Goal: Task Accomplishment & Management: Complete application form

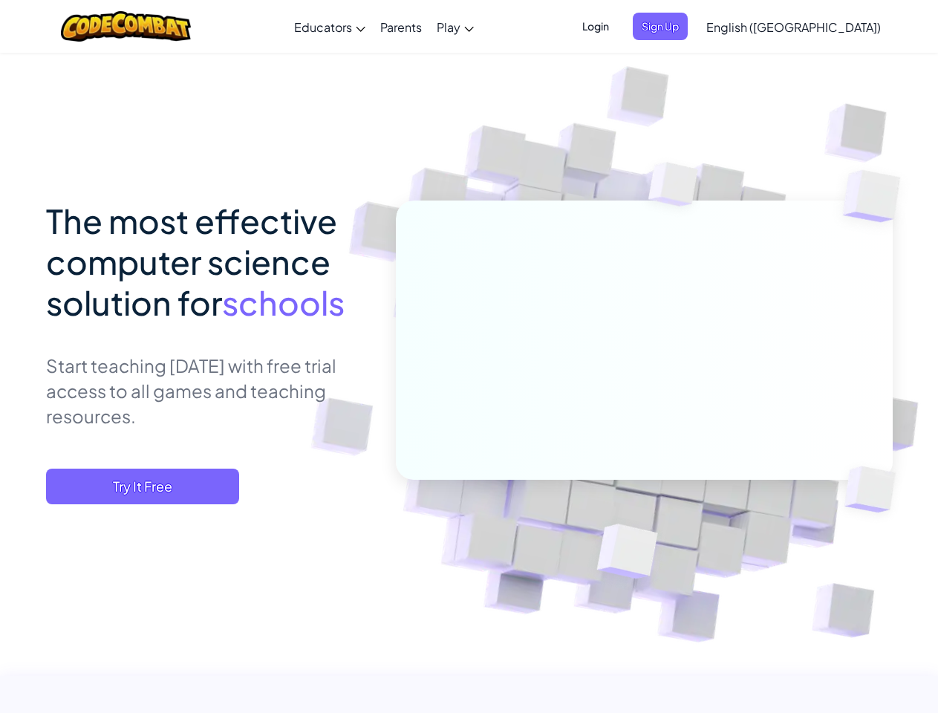
click at [618, 26] on span "Login" at bounding box center [595, 26] width 45 height 27
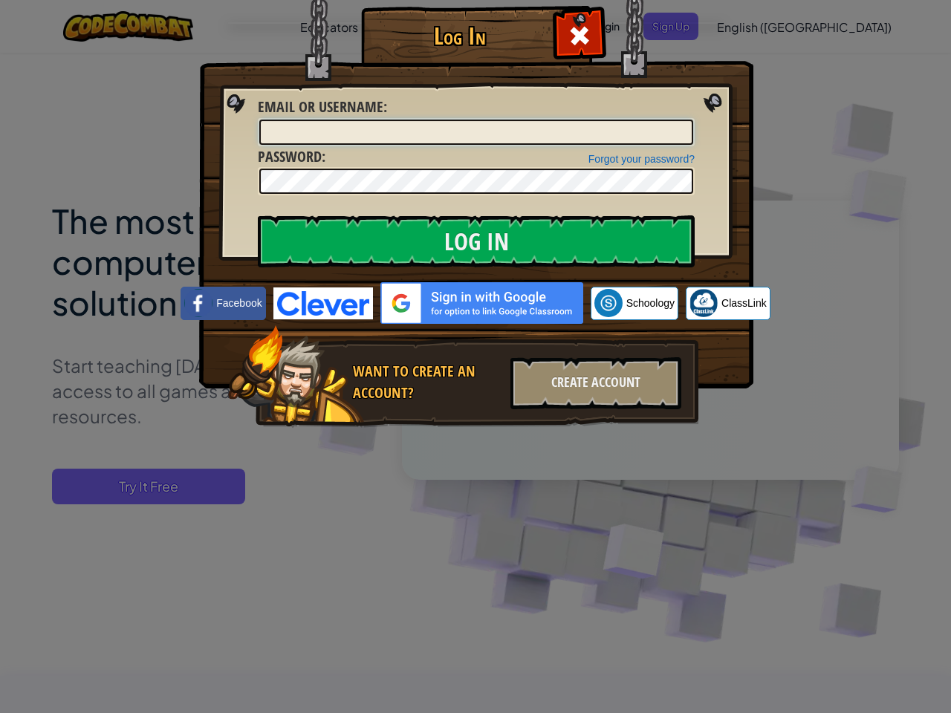
click at [685, 26] on div "Log In Unknown Error Email or Username : Forgot your password? Password : Log I…" at bounding box center [475, 238] width 495 height 432
click at [751, 26] on div "Log In Unknown Error Email or Username : Forgot your password? Password : Log I…" at bounding box center [475, 356] width 951 height 713
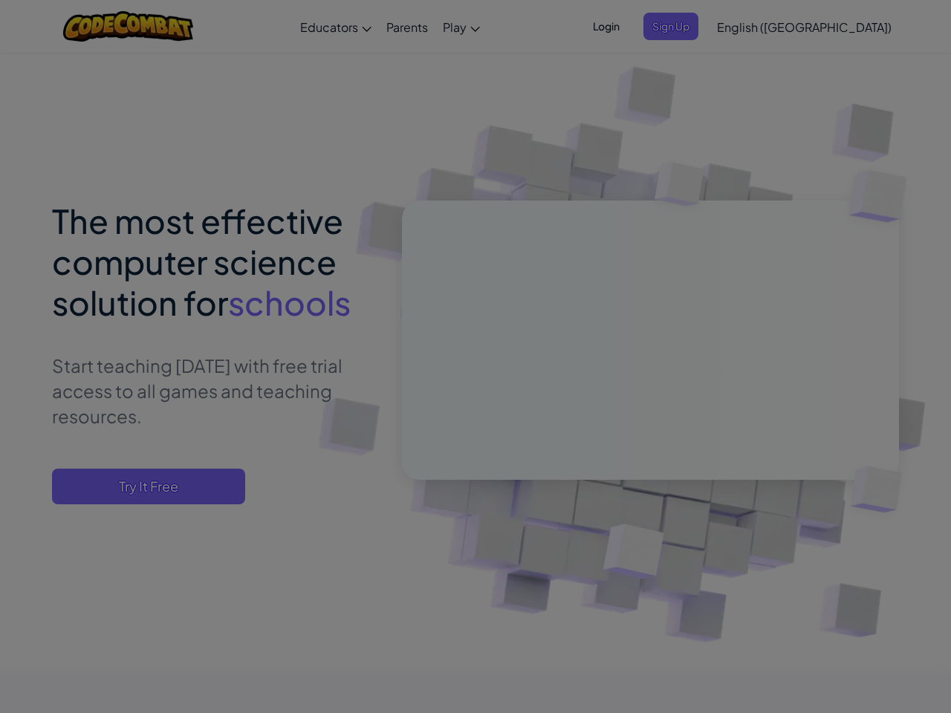
click at [751, 26] on div "Log In Unknown Error Email or Username : Forgot your password? Password : Log I…" at bounding box center [475, 356] width 951 height 713
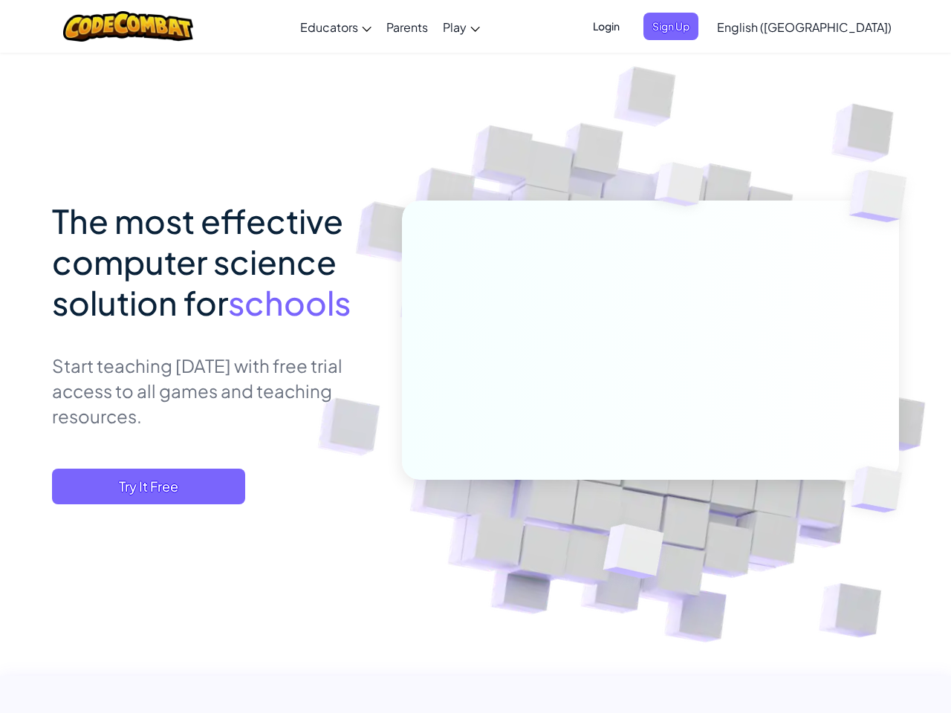
click at [830, 27] on div at bounding box center [475, 356] width 951 height 713
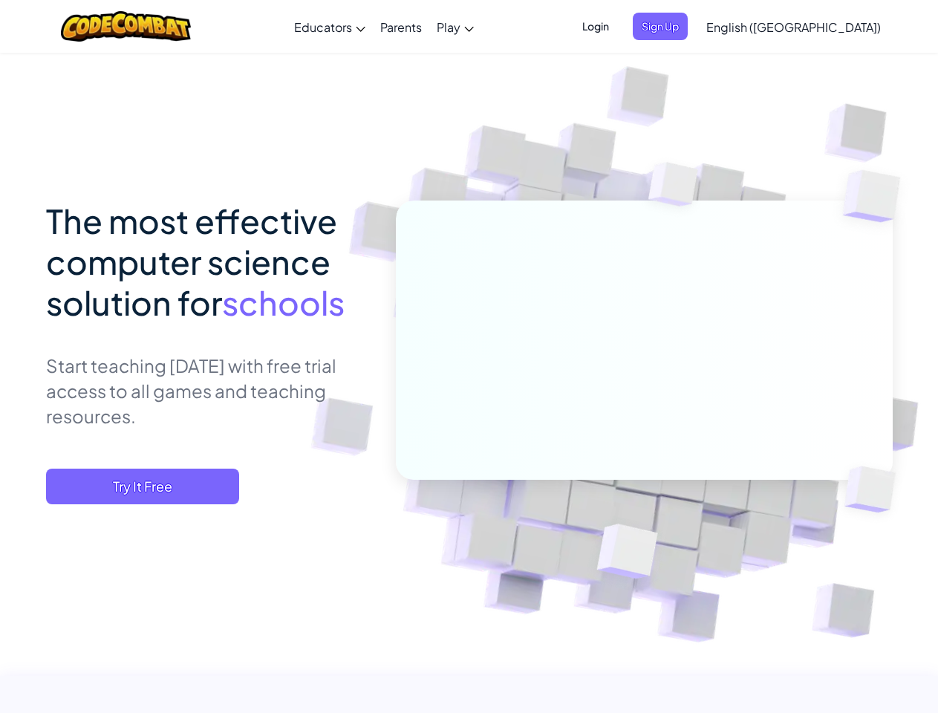
click at [143, 486] on span "Try It Free" at bounding box center [142, 487] width 193 height 36
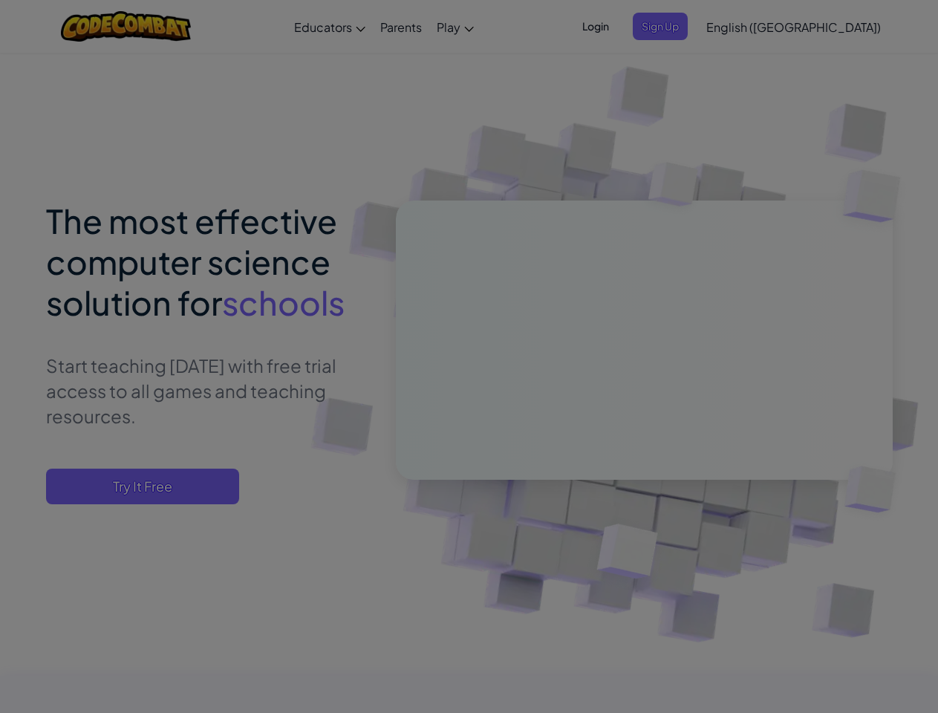
click at [0, 0] on div "Create Teacher Account First Name Last Name Email Address Password 4 to 64 char…" at bounding box center [0, 0] width 0 height 0
